Goal: Navigation & Orientation: Find specific page/section

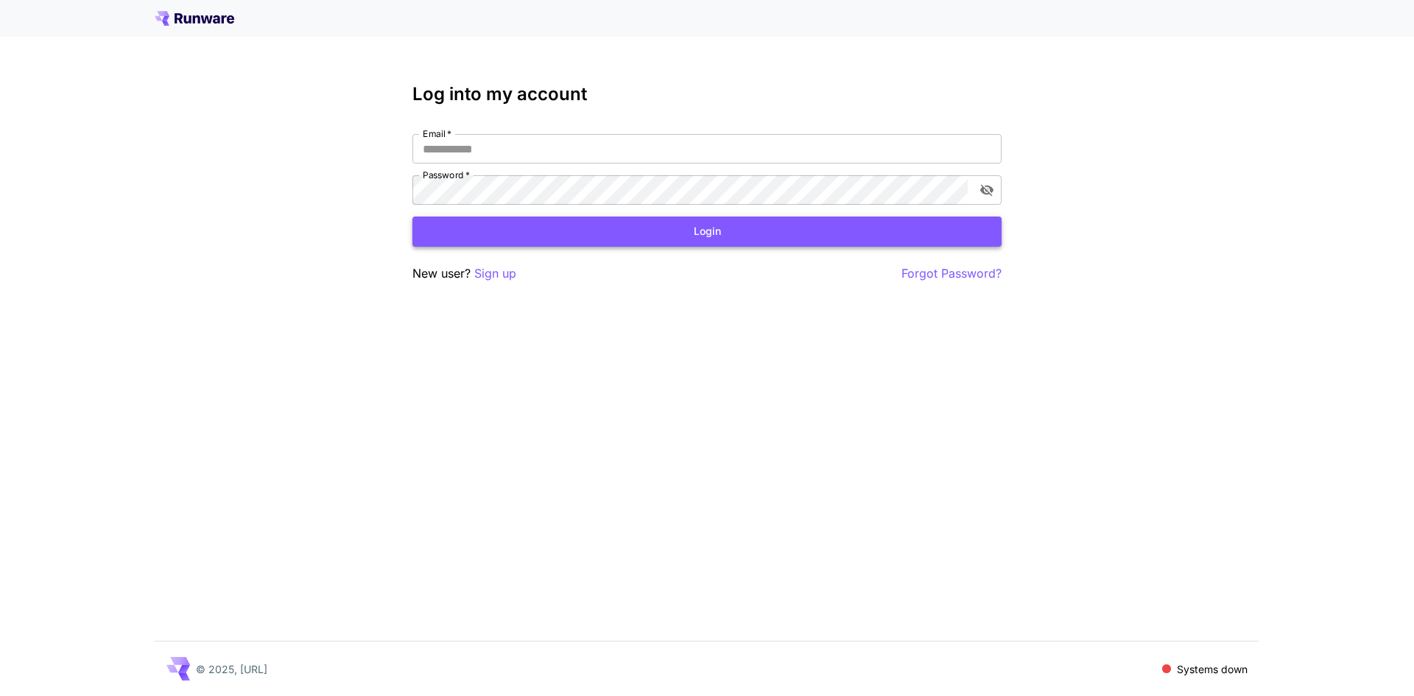
type input "**********"
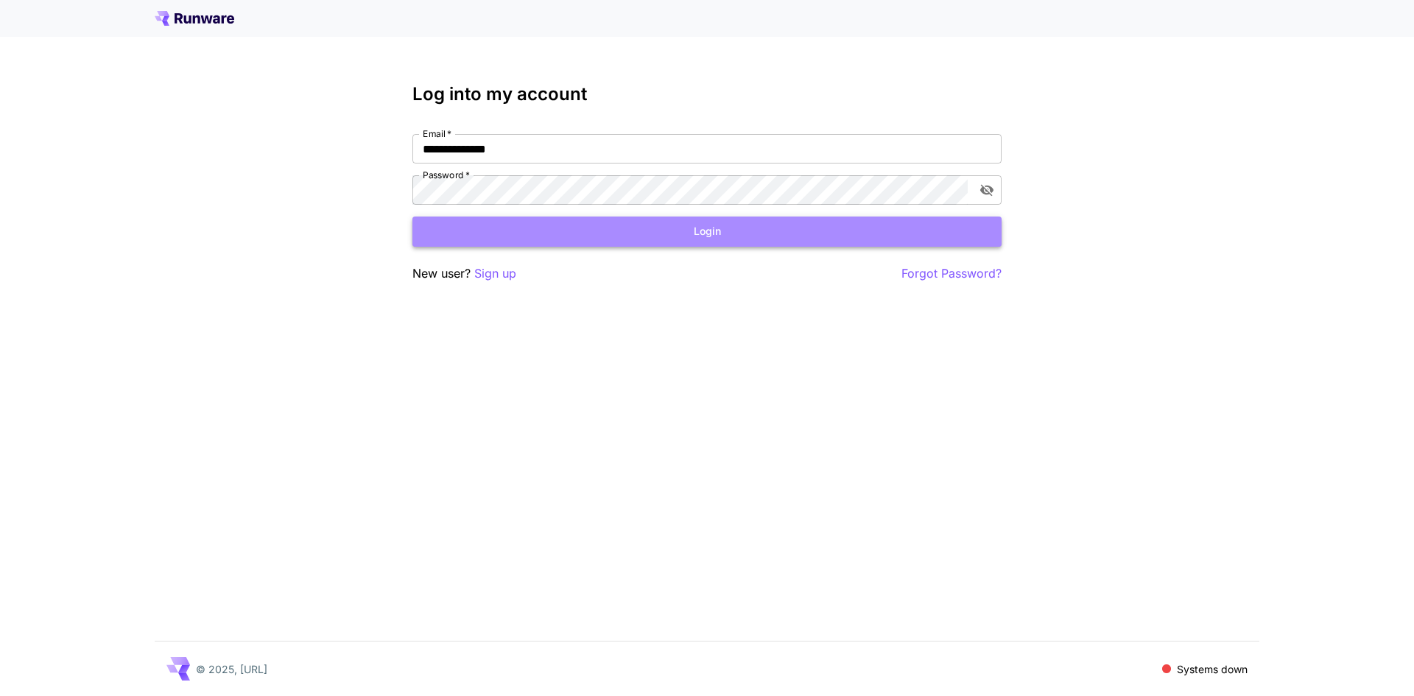
click at [499, 232] on button "Login" at bounding box center [707, 232] width 589 height 30
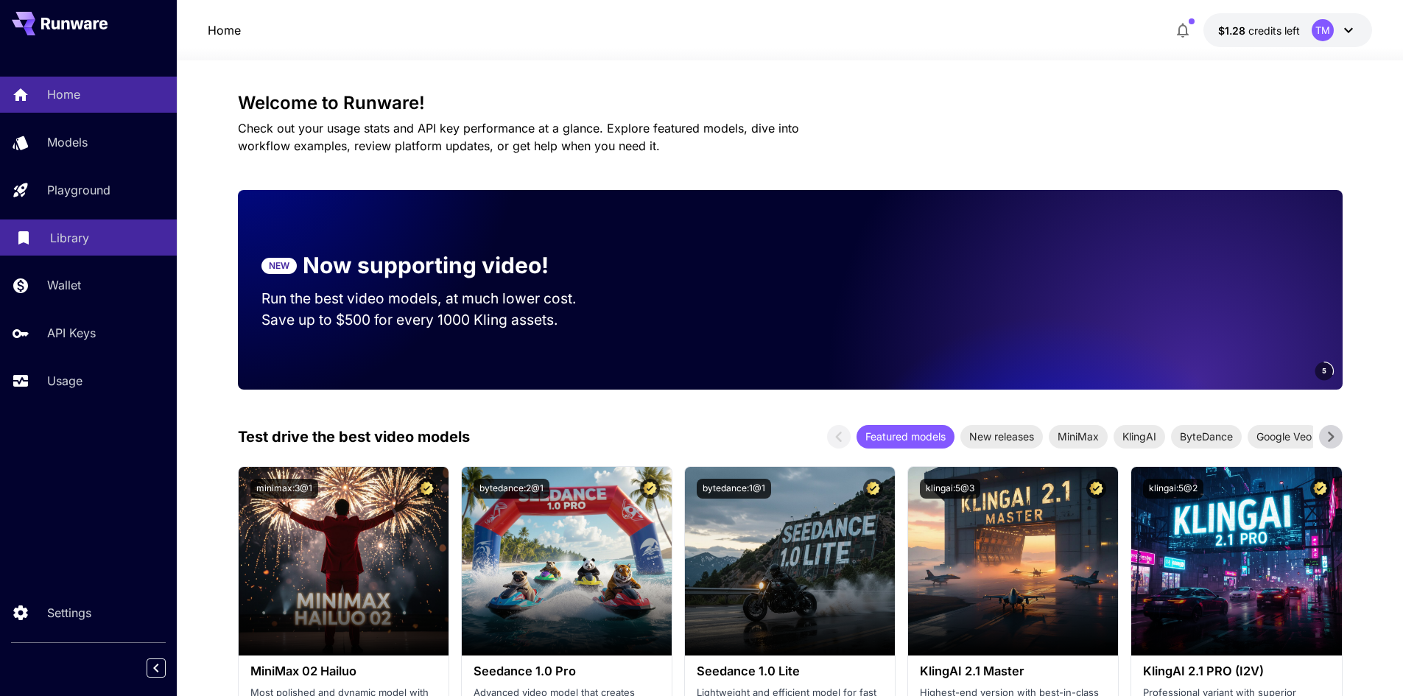
click at [63, 230] on p "Library" at bounding box center [69, 238] width 39 height 18
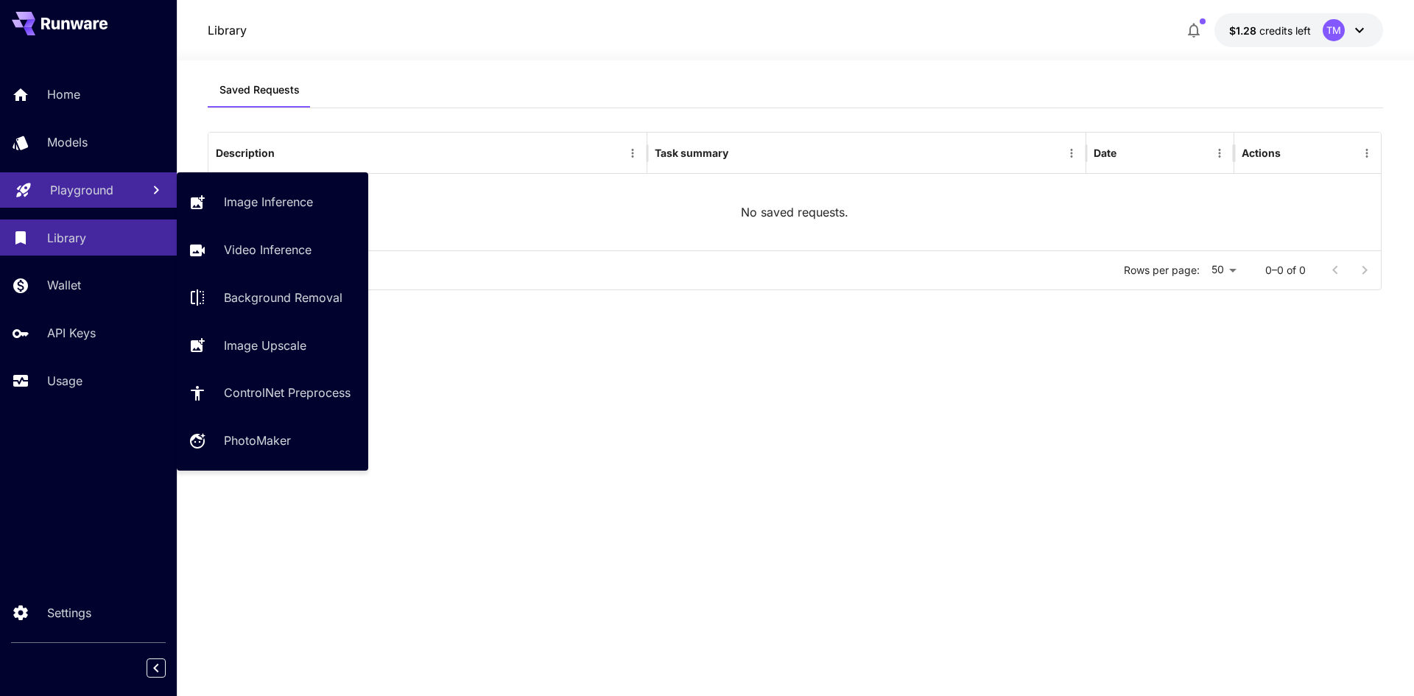
click at [123, 186] on div "Playground" at bounding box center [90, 190] width 80 height 18
